Goal: Task Accomplishment & Management: Use online tool/utility

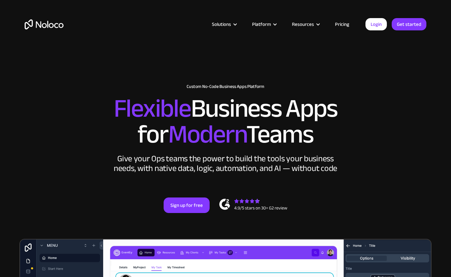
click at [342, 22] on link "Pricing" at bounding box center [342, 24] width 30 height 8
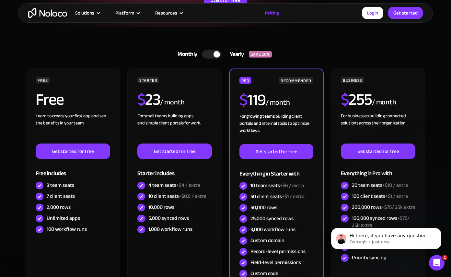
scroll to position [127, 0]
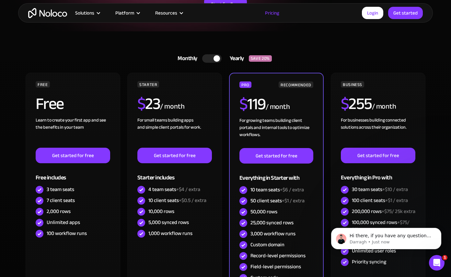
click at [206, 59] on div at bounding box center [211, 58] width 19 height 8
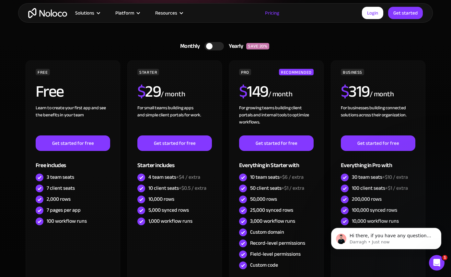
scroll to position [0, 0]
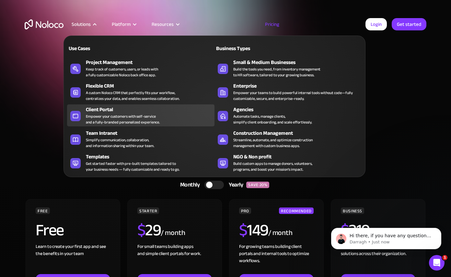
click at [111, 114] on div "Empower your customers with self-service and a fully-branded personalized exper…" at bounding box center [123, 120] width 74 height 12
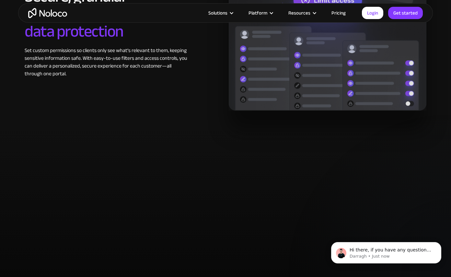
scroll to position [1188, 0]
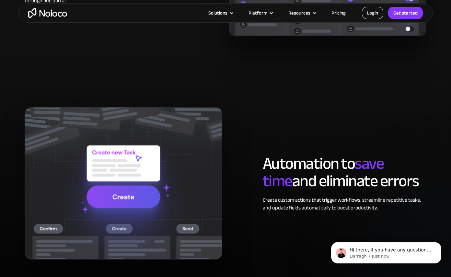
click at [369, 12] on link "Login" at bounding box center [372, 13] width 21 height 12
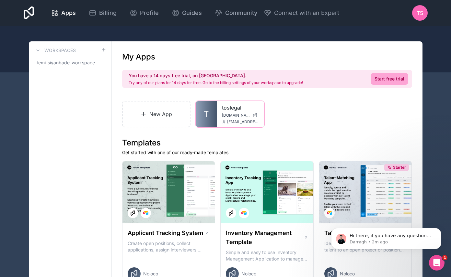
click at [0, 0] on icon at bounding box center [0, 0] width 0 height 0
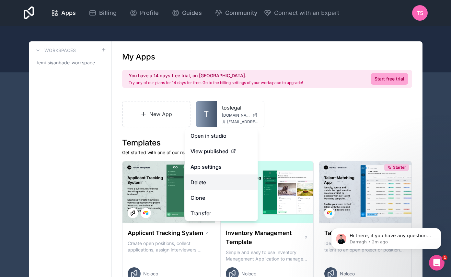
click at [206, 187] on button "Delete" at bounding box center [221, 183] width 73 height 16
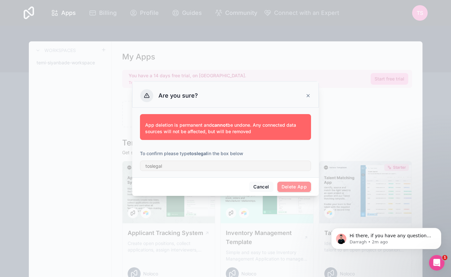
click at [303, 192] on span "Delete App" at bounding box center [294, 187] width 34 height 10
click at [299, 191] on span "Delete App" at bounding box center [294, 187] width 34 height 10
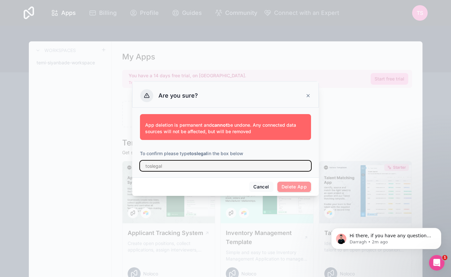
click at [226, 169] on input "text" at bounding box center [225, 166] width 171 height 10
type input "toslegal"
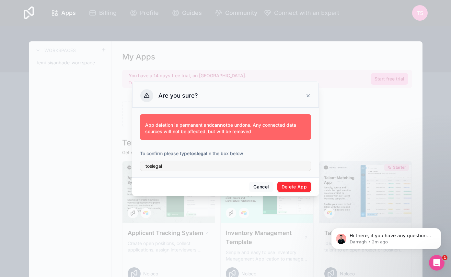
click at [297, 189] on button "Delete App" at bounding box center [294, 187] width 34 height 10
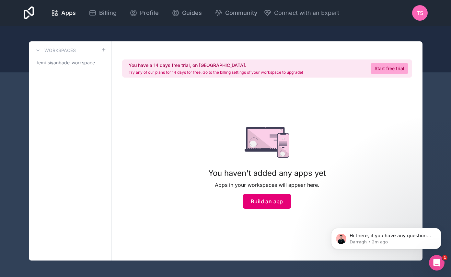
click at [254, 209] on button "Build an app" at bounding box center [267, 201] width 49 height 15
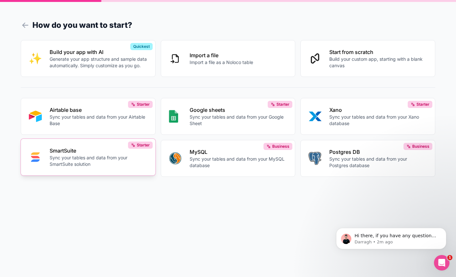
click at [65, 155] on p "SmartSuite" at bounding box center [99, 151] width 98 height 8
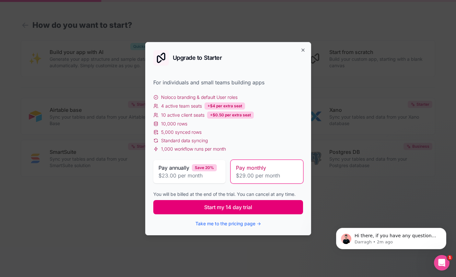
click at [218, 211] on span "Start my 14 day trial" at bounding box center [228, 208] width 48 height 8
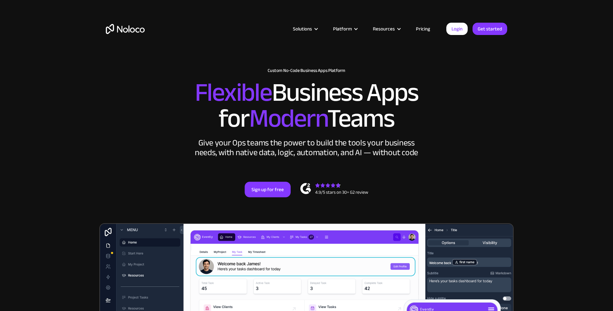
click at [420, 29] on link "Pricing" at bounding box center [423, 29] width 30 height 8
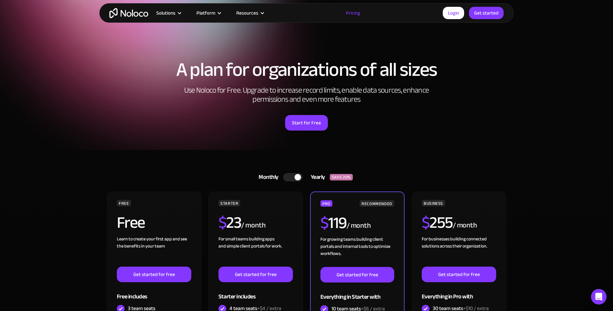
scroll to position [12, 0]
